Goal: Find specific page/section

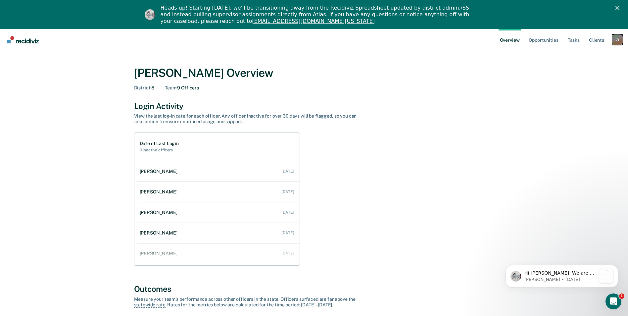
click at [617, 40] on div "Z J" at bounding box center [617, 39] width 11 height 11
click at [577, 71] on link "Go to Operations" at bounding box center [590, 72] width 53 height 6
